Goal: Information Seeking & Learning: Check status

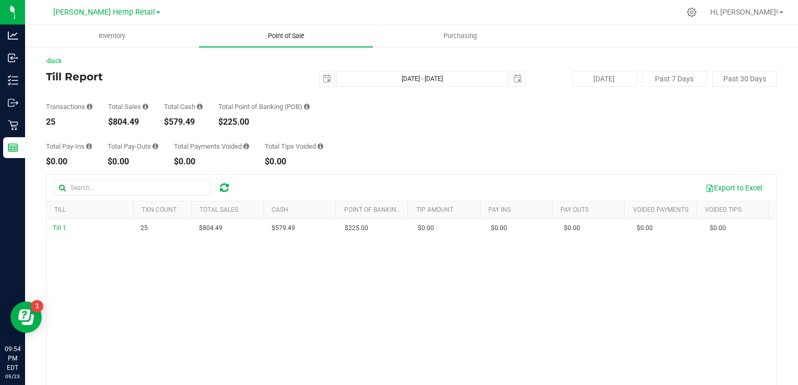
click at [281, 34] on span "Point of Sale" at bounding box center [286, 35] width 65 height 9
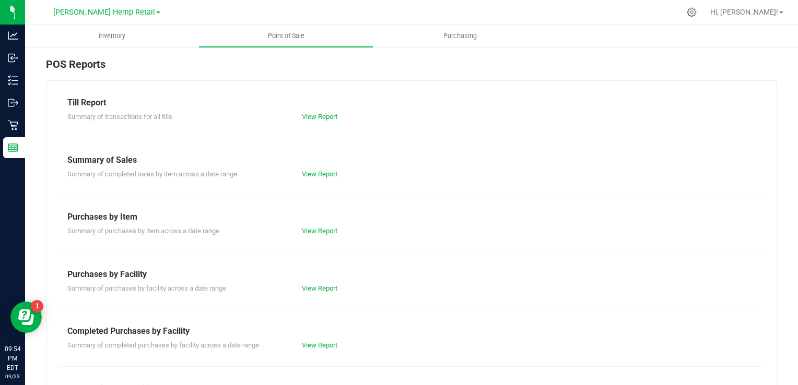
click at [310, 167] on div "Summary of completed sales by item across a date range View Report" at bounding box center [412, 173] width 704 height 13
click at [310, 177] on link "View Report" at bounding box center [320, 174] width 36 height 8
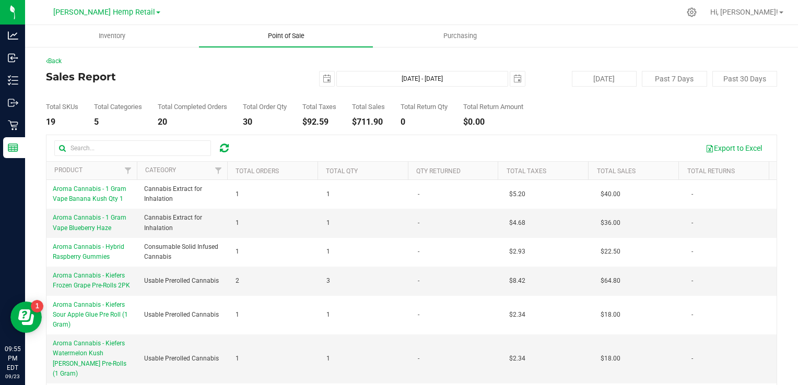
click at [275, 36] on span "Point of Sale" at bounding box center [286, 35] width 65 height 9
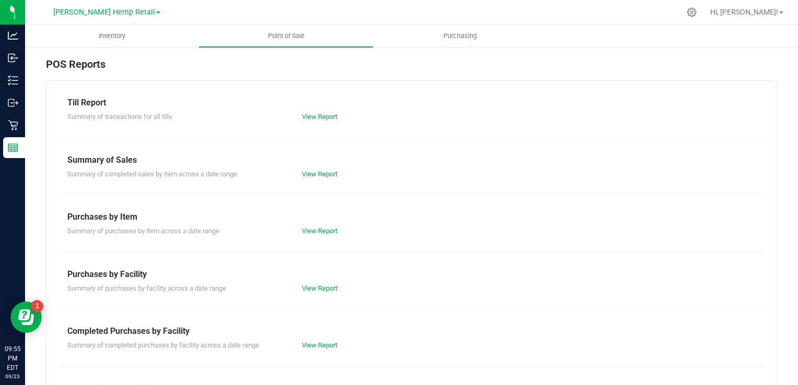
click at [305, 124] on div "Till Report Summary of transactions for all tills View Report Summary of Sales …" at bounding box center [411, 309] width 731 height 458
click at [307, 117] on link "View Report" at bounding box center [320, 117] width 36 height 8
